Goal: Entertainment & Leisure: Consume media (video, audio)

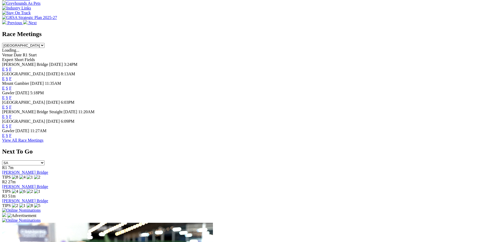
scroll to position [211, 0]
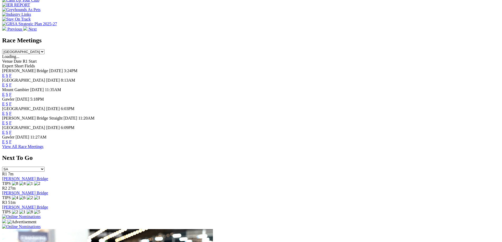
drag, startPoint x: 321, startPoint y: 141, endPoint x: 340, endPoint y: 135, distance: 19.7
click at [12, 135] on link "F" at bounding box center [10, 132] width 2 height 4
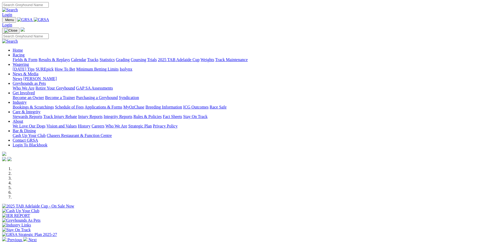
scroll to position [211, 0]
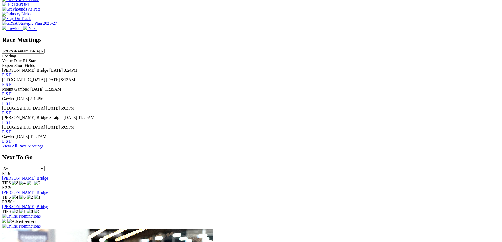
click at [12, 111] on link "F" at bounding box center [10, 113] width 2 height 4
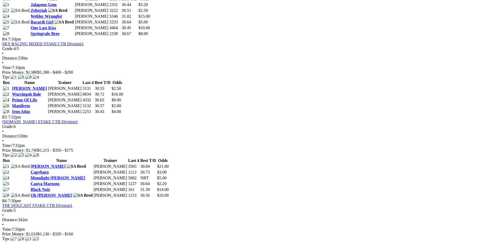
scroll to position [395, 0]
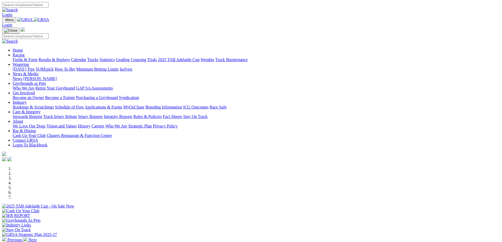
scroll to position [212, 0]
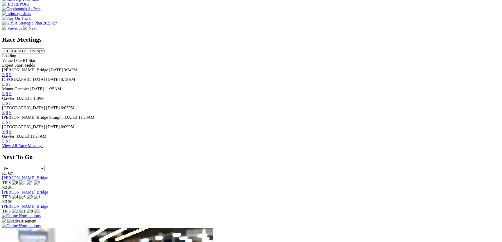
click at [12, 82] on link "F" at bounding box center [10, 84] width 2 height 4
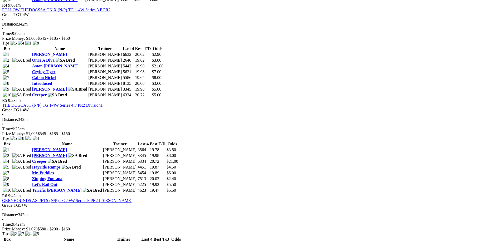
scroll to position [606, 0]
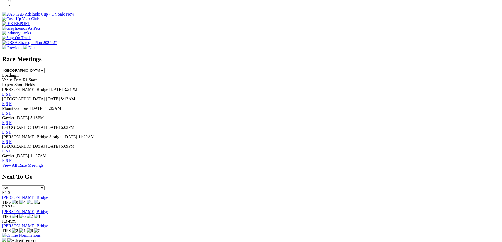
scroll to position [186, 0]
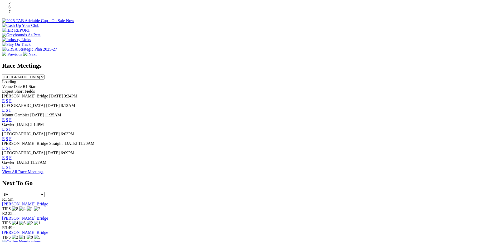
click at [12, 160] on link "F" at bounding box center [10, 158] width 2 height 4
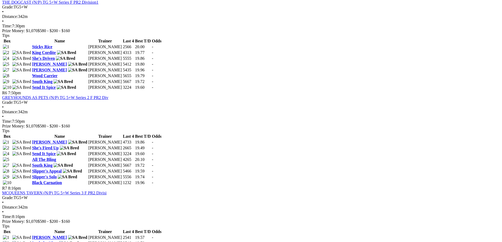
scroll to position [659, 0]
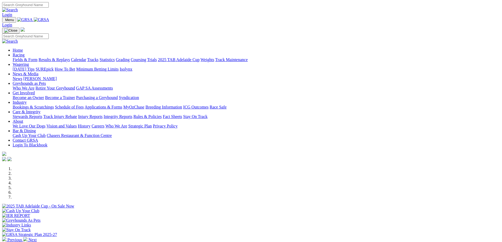
scroll to position [186, 0]
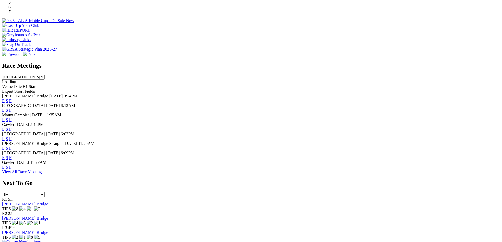
click at [12, 150] on link "F" at bounding box center [10, 148] width 2 height 4
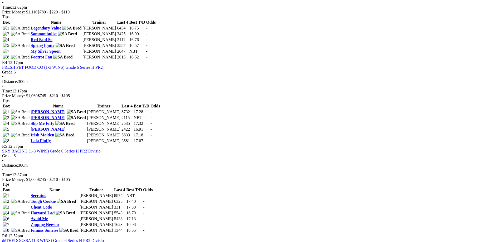
scroll to position [395, 0]
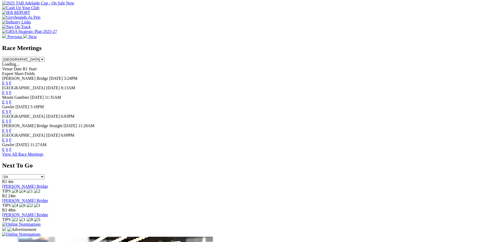
scroll to position [290, 0]
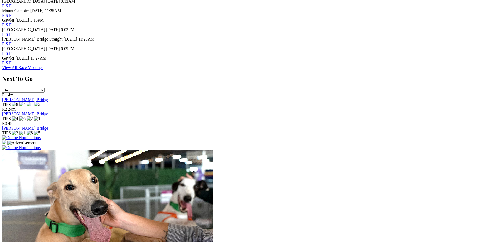
click at [12, 46] on link "F" at bounding box center [10, 44] width 2 height 4
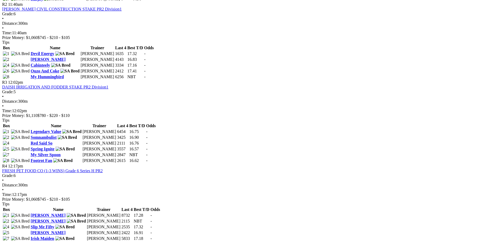
scroll to position [448, 0]
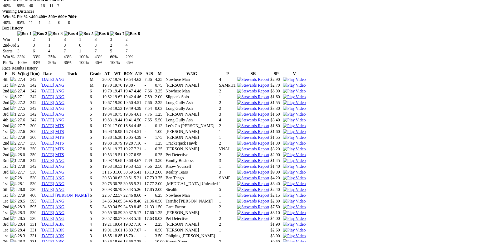
scroll to position [316, 0]
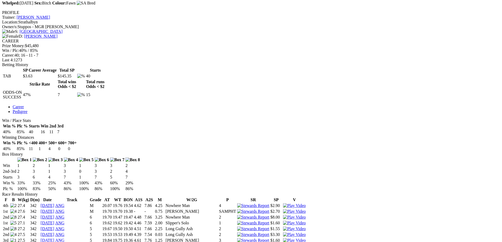
scroll to position [132, 0]
